Goal: Share content

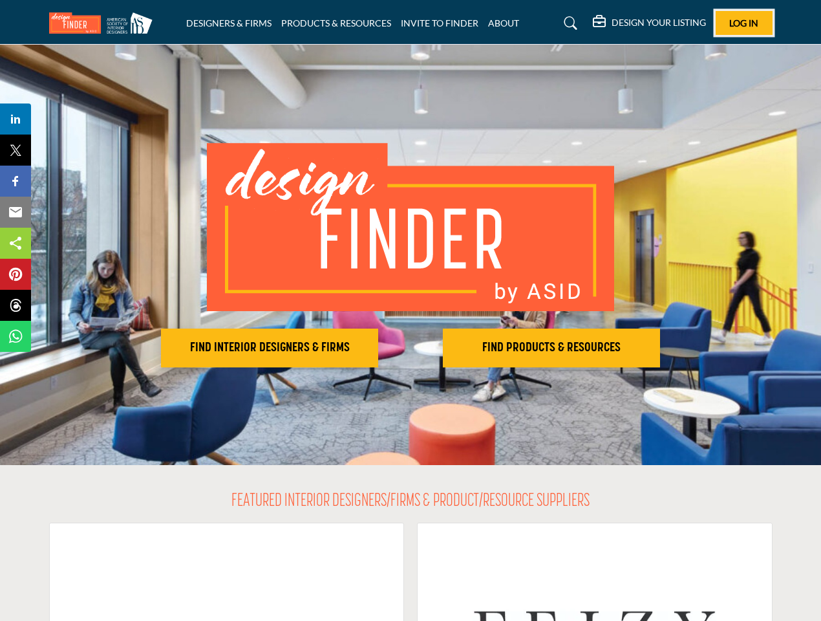
click at [744, 23] on span "Log In" at bounding box center [743, 22] width 29 height 11
click at [270, 348] on h2 "FIND INTERIOR DESIGNERS & FIRMS" at bounding box center [269, 348] width 209 height 16
click at [551, 348] on h2 "FIND PRODUCTS & RESOURCES" at bounding box center [551, 348] width 209 height 16
click at [16, 119] on span "Share" at bounding box center [21, 119] width 37 height 16
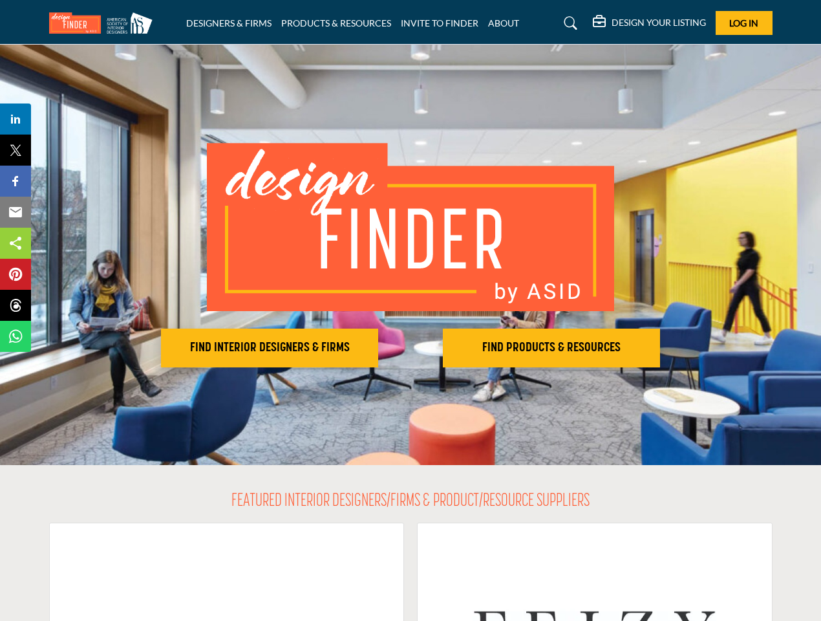
click at [16, 150] on span "Tweet" at bounding box center [21, 150] width 37 height 16
click at [16, 181] on span "Share" at bounding box center [21, 181] width 37 height 16
click at [16, 212] on span "Email" at bounding box center [21, 212] width 36 height 16
click at [16, 243] on span "Share" at bounding box center [21, 243] width 37 height 16
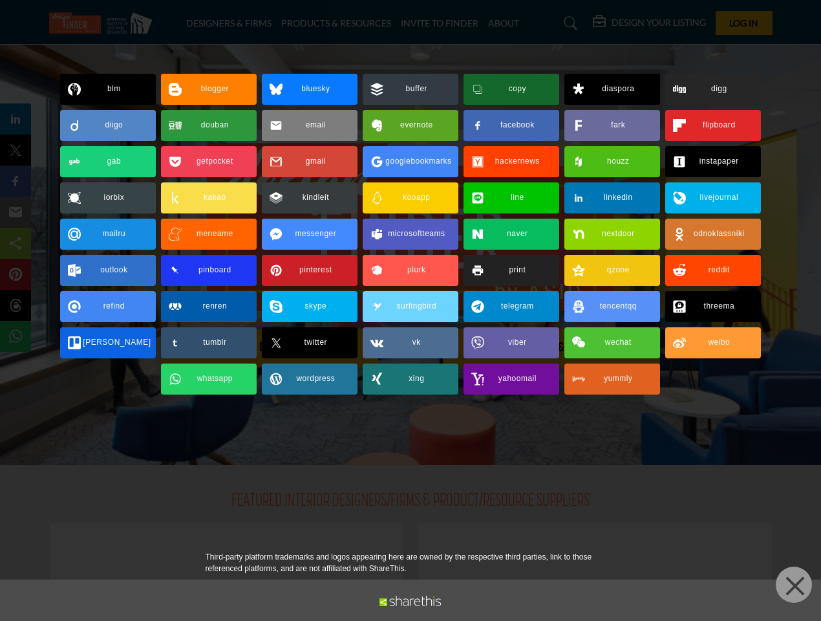
click at [16, 274] on span "Pin" at bounding box center [15, 274] width 24 height 16
